Goal: Information Seeking & Learning: Learn about a topic

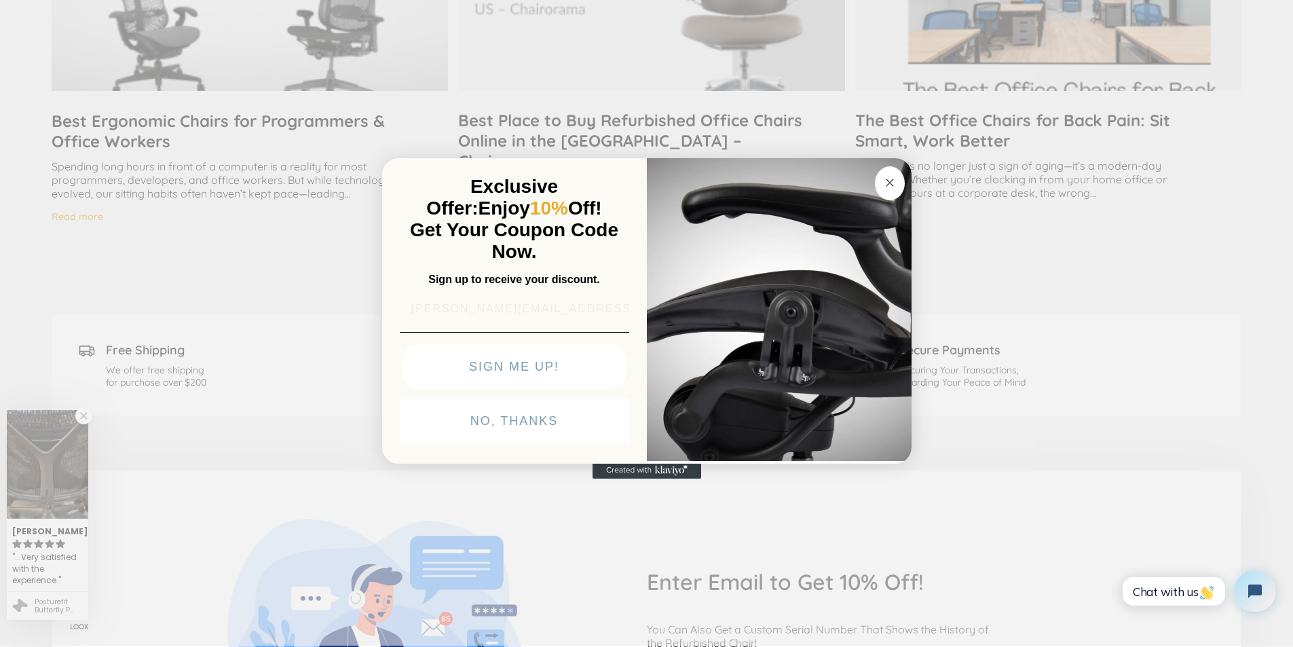
scroll to position [3761, 0]
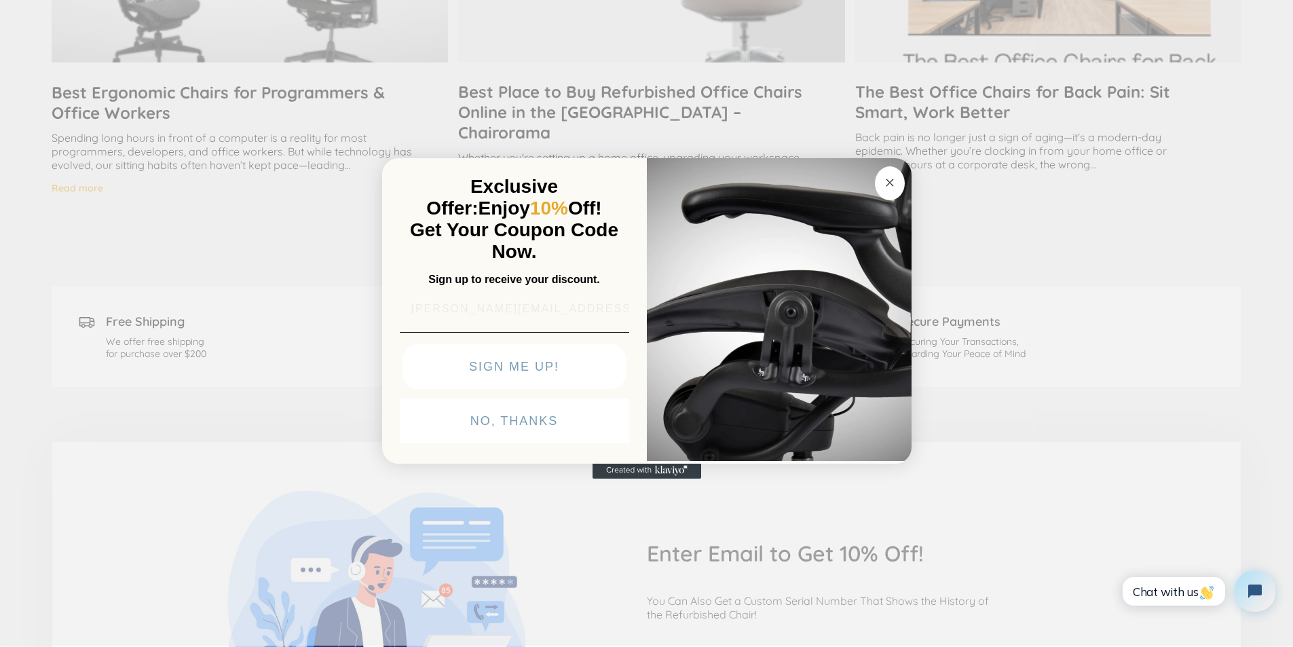
type input "[PERSON_NAME][EMAIL_ADDRESS][PERSON_NAME][DOMAIN_NAME]"
click at [670, 460] on img "POPUP Form" at bounding box center [779, 308] width 265 height 304
click at [909, 460] on img "POPUP Form" at bounding box center [779, 308] width 265 height 304
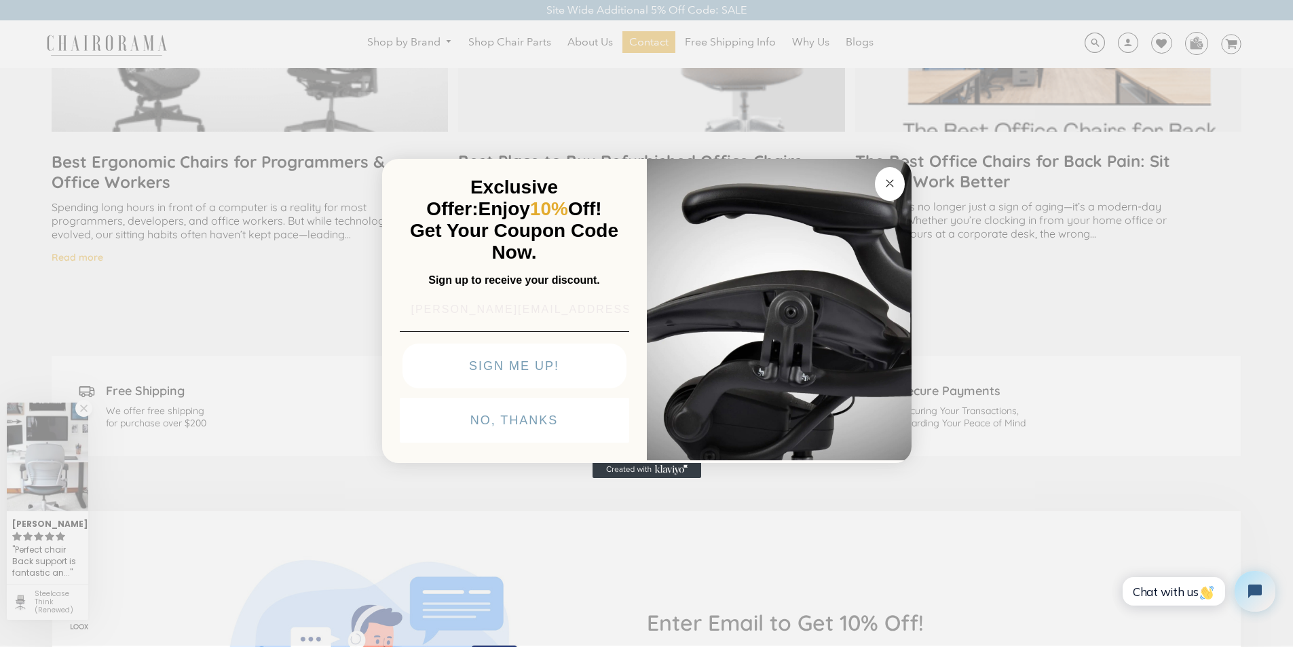
scroll to position [3676, 0]
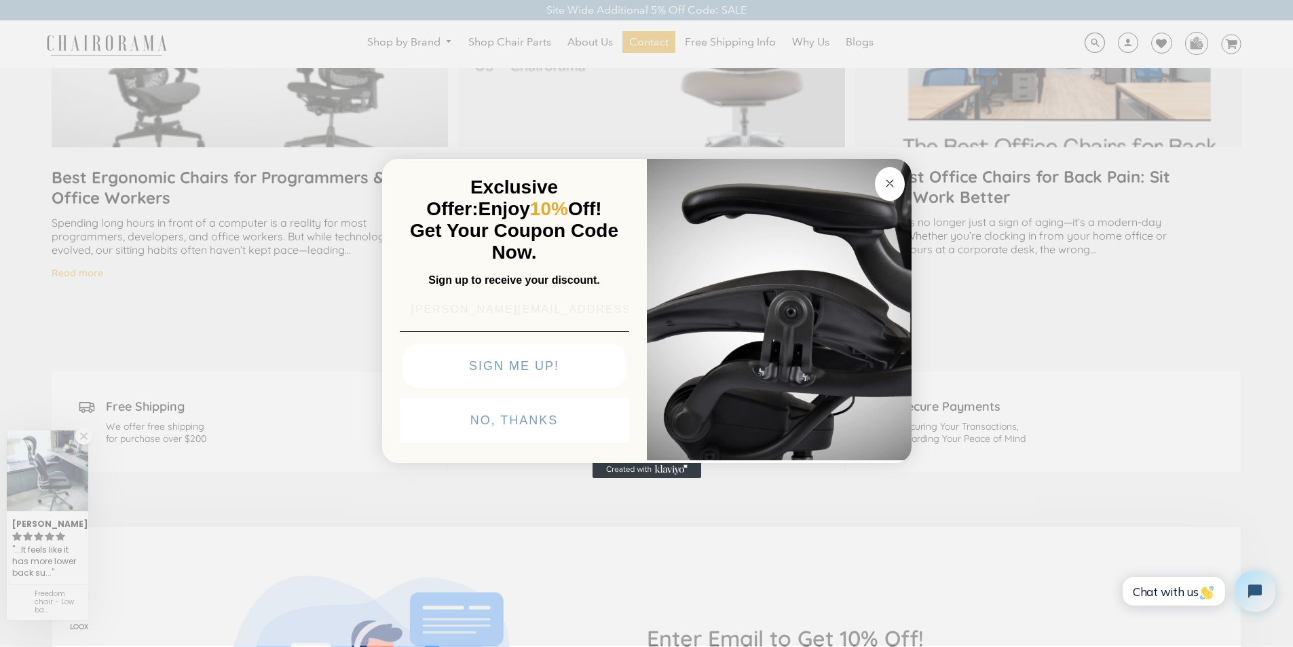
click at [888, 180] on icon "Close dialog" at bounding box center [889, 183] width 7 height 7
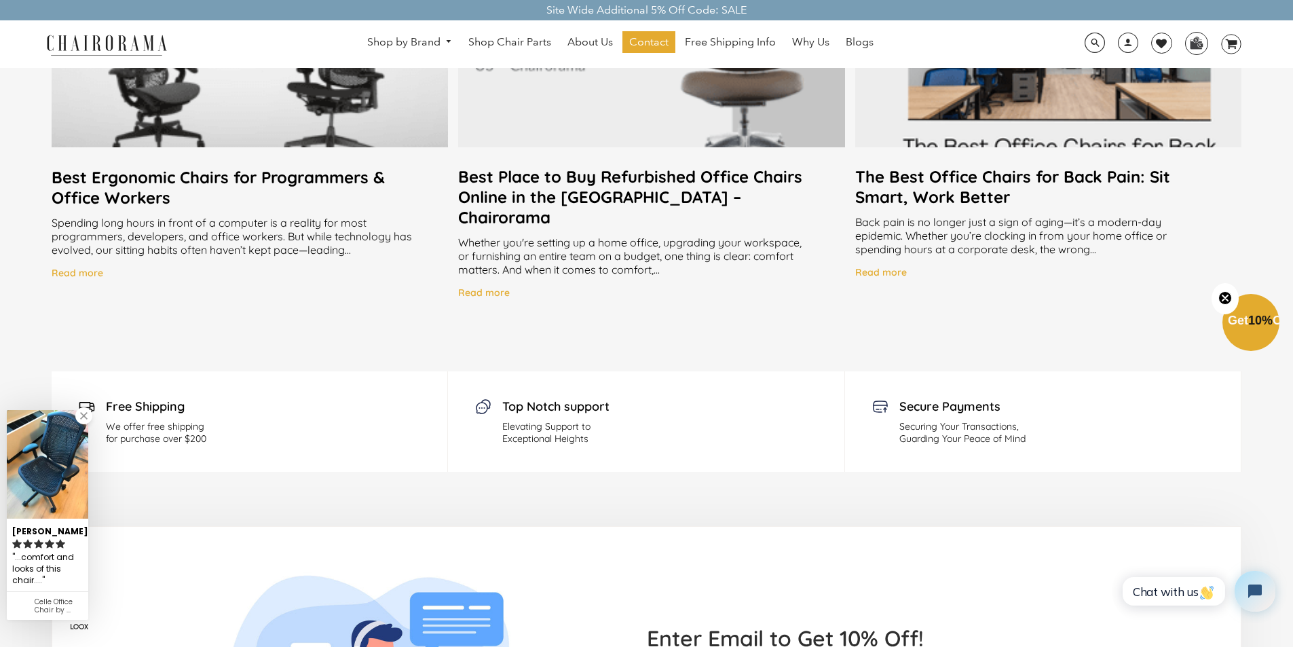
click at [57, 35] on img at bounding box center [107, 45] width 136 height 24
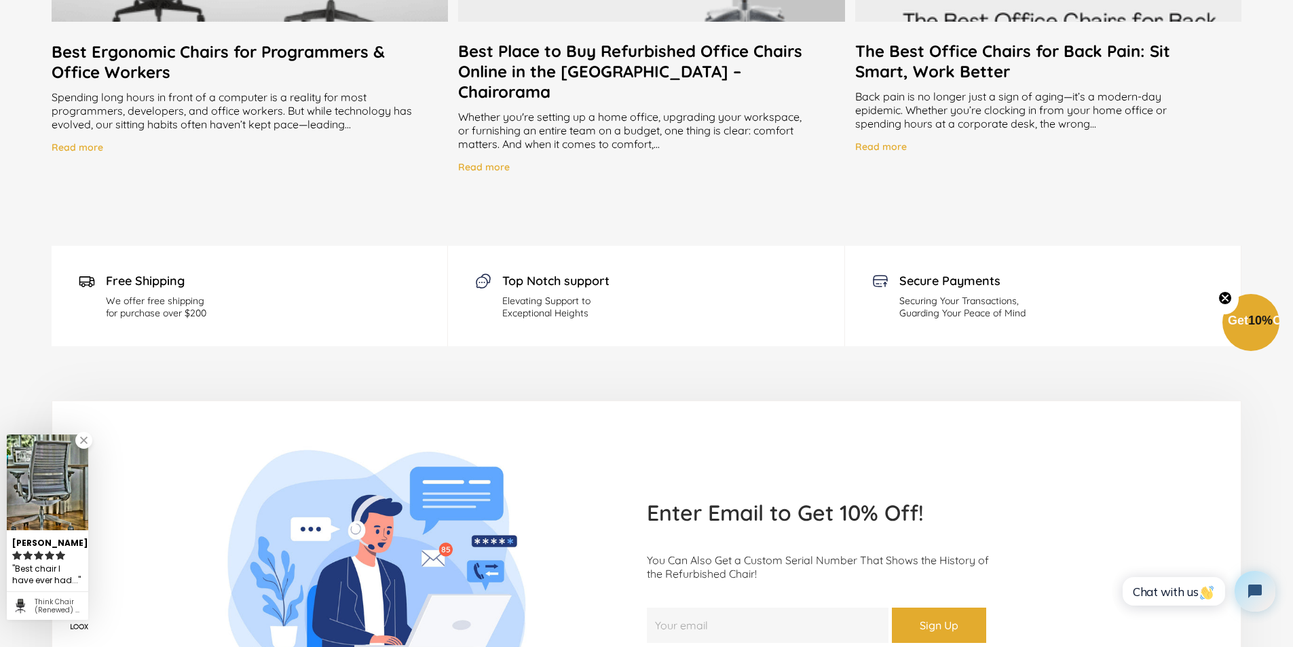
scroll to position [3845, 0]
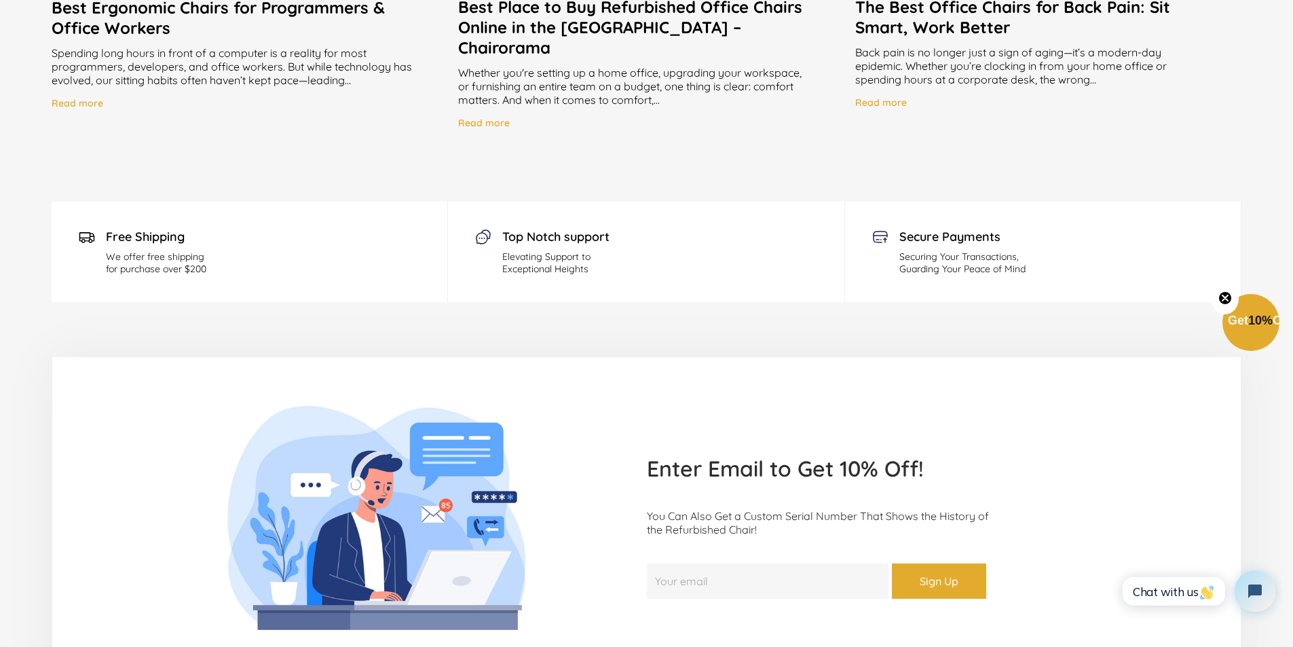
click at [689, 563] on input "Your email" at bounding box center [768, 580] width 242 height 35
type input "[PERSON_NAME][EMAIL_ADDRESS][PERSON_NAME][DOMAIN_NAME]"
click at [93, 97] on link "Read more" at bounding box center [78, 105] width 52 height 17
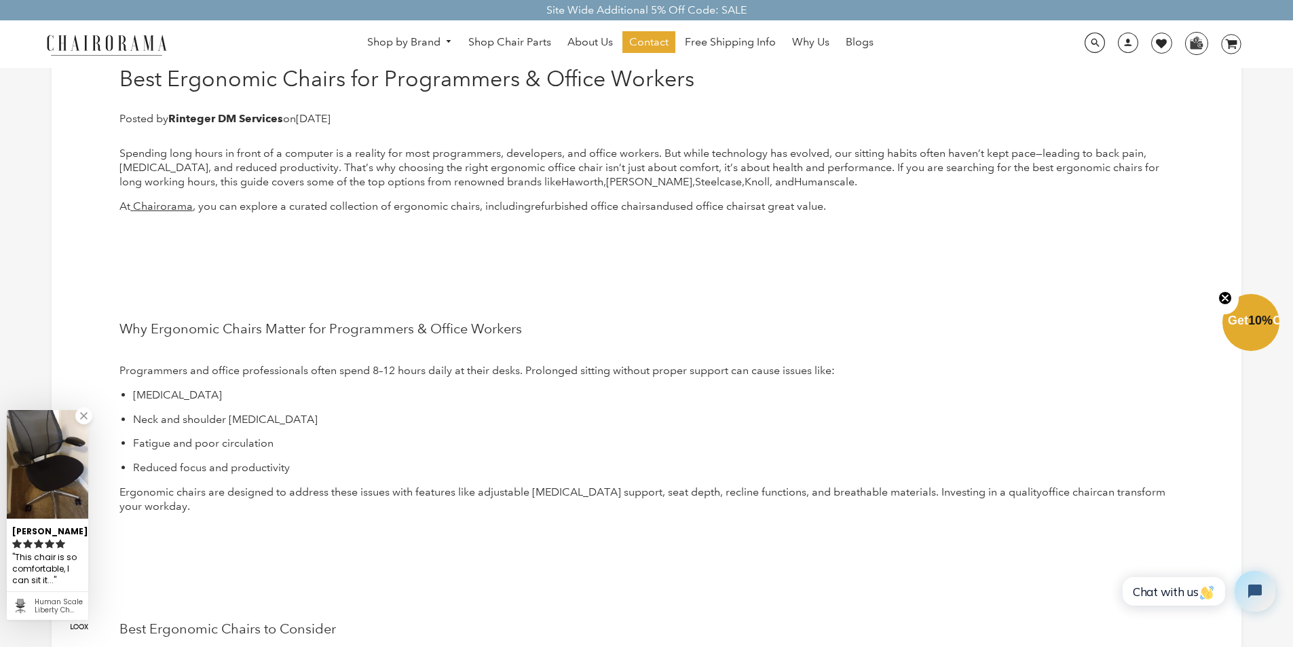
scroll to position [28, 0]
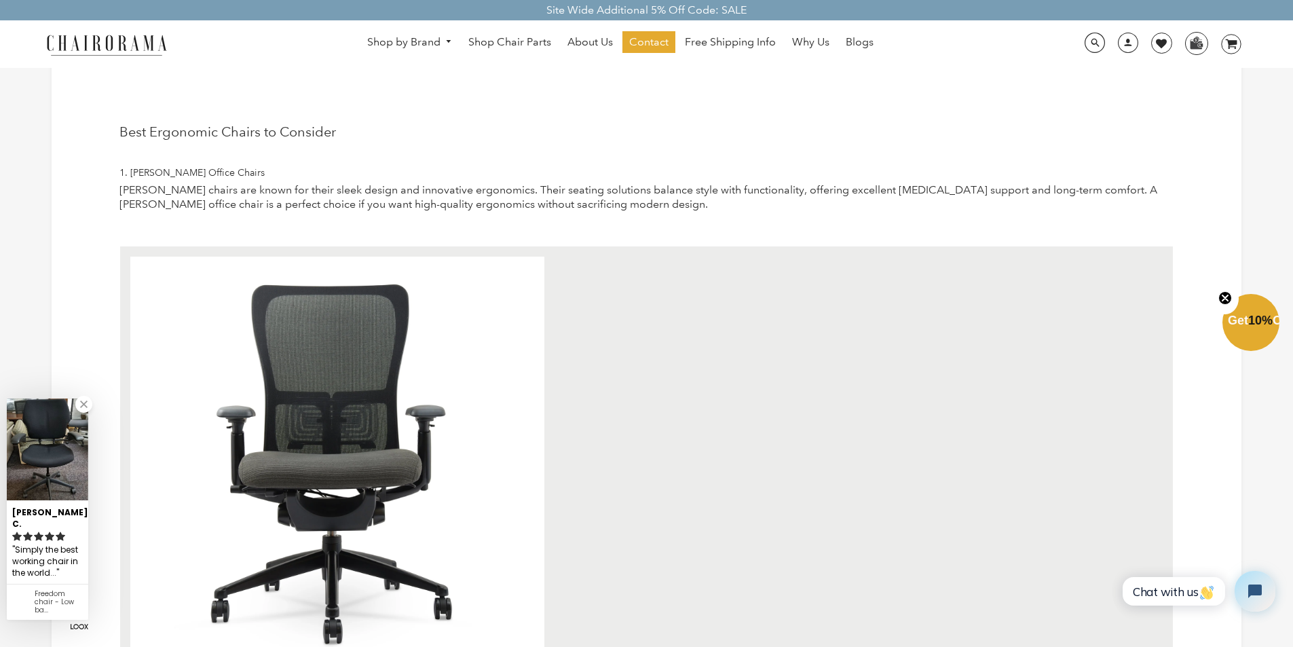
scroll to position [453, 0]
